Goal: Task Accomplishment & Management: Manage account settings

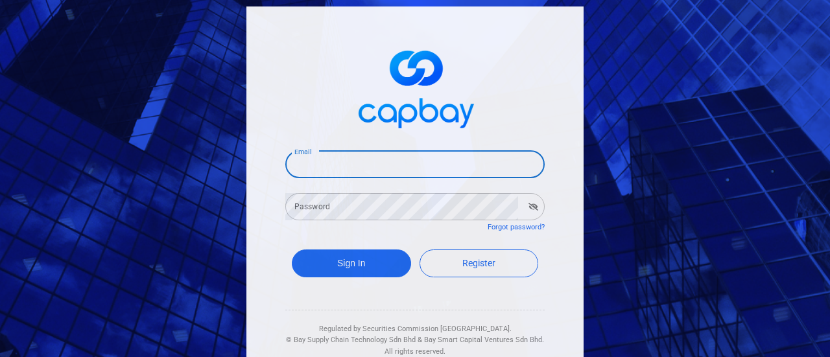
click at [395, 165] on input "Email" at bounding box center [414, 164] width 259 height 27
type input "[EMAIL_ADDRESS][DOMAIN_NAME]"
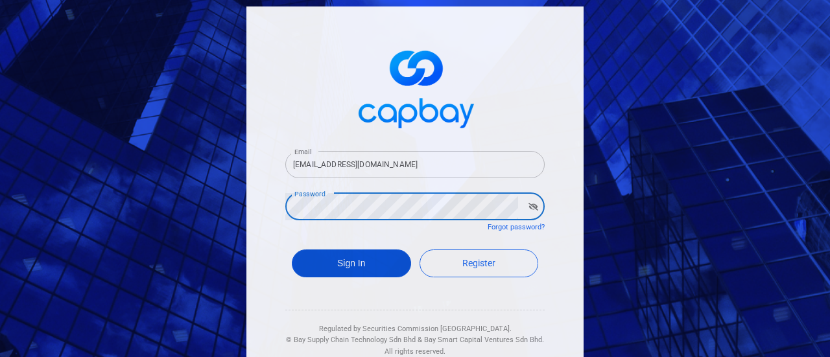
click at [322, 272] on button "Sign In" at bounding box center [351, 264] width 119 height 28
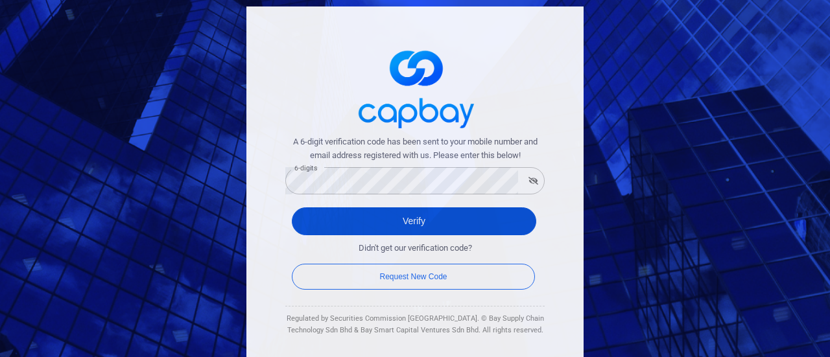
click at [405, 225] on button "Verify" at bounding box center [414, 221] width 244 height 28
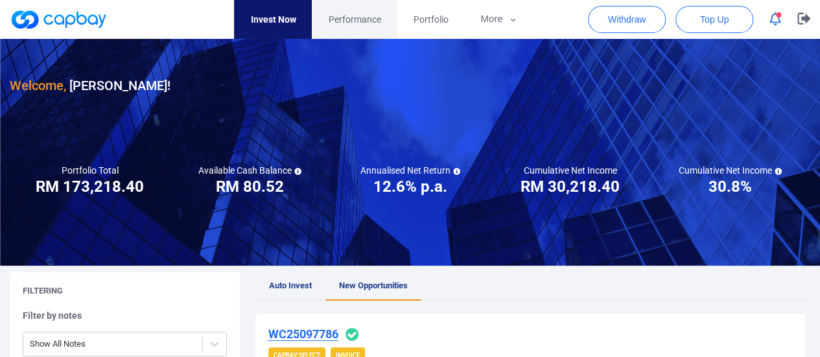
click at [354, 15] on span "Performance" at bounding box center [354, 19] width 53 height 14
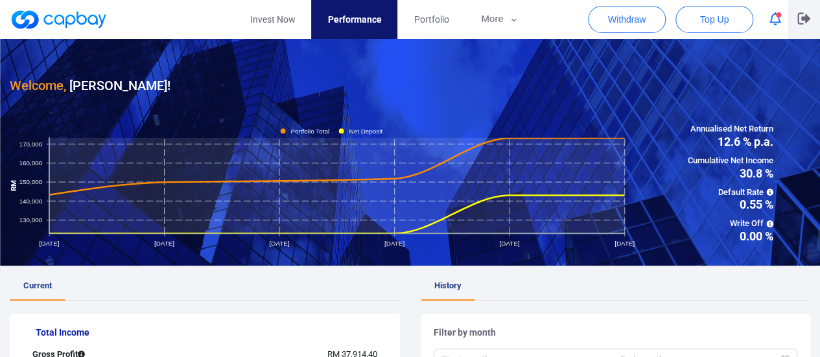
click at [805, 19] on icon "button" at bounding box center [803, 19] width 13 height 12
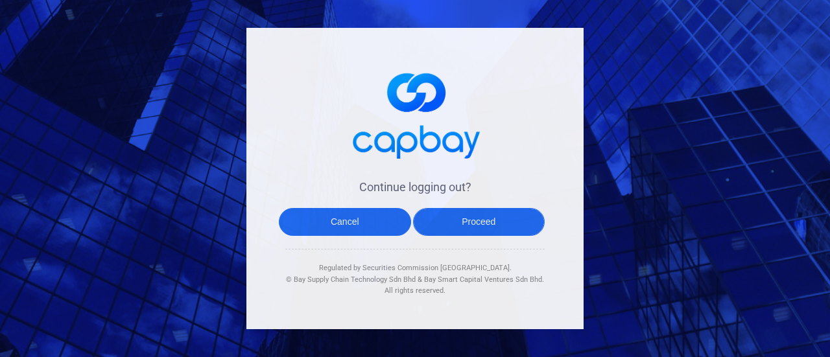
click at [473, 224] on button "Proceed" at bounding box center [479, 222] width 132 height 28
